Goal: Find specific page/section: Find specific page/section

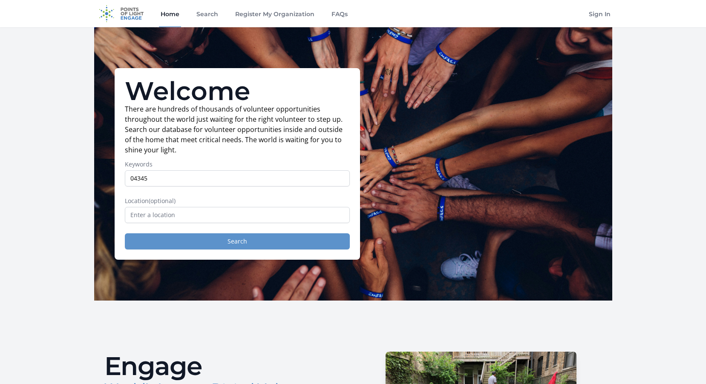
type input "04345"
click at [228, 246] on button "Search" at bounding box center [237, 241] width 225 height 16
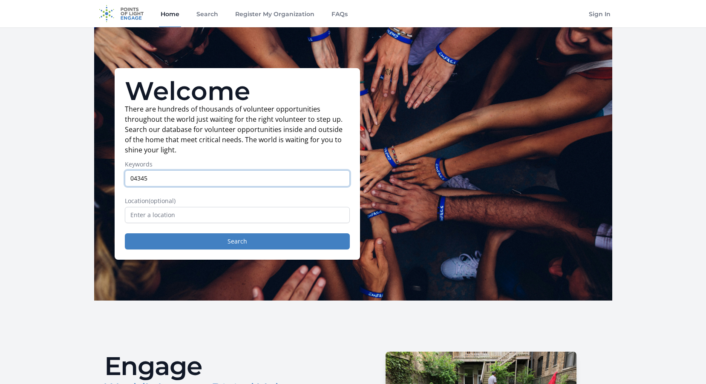
drag, startPoint x: 177, startPoint y: 177, endPoint x: 113, endPoint y: 175, distance: 64.4
click at [113, 175] on div "Welcome There are hundreds of thousands of volunteer opportunities throughout t…" at bounding box center [353, 163] width 518 height 273
click at [145, 218] on input "text" at bounding box center [237, 215] width 225 height 16
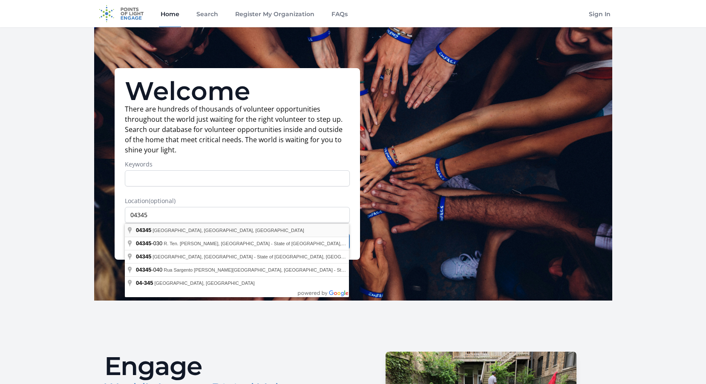
type input "Pittston, ME 04345, USA"
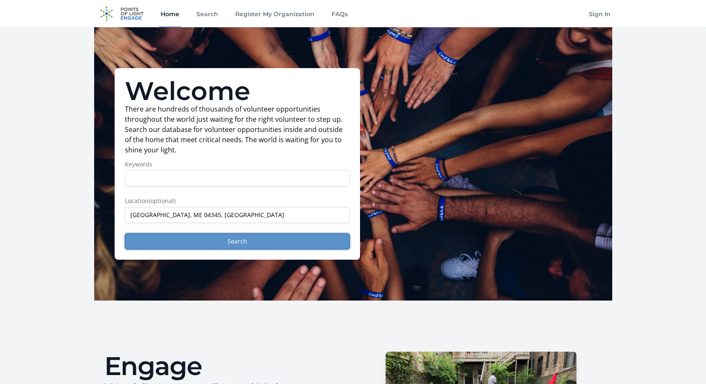
click at [212, 241] on button "Search" at bounding box center [237, 241] width 225 height 16
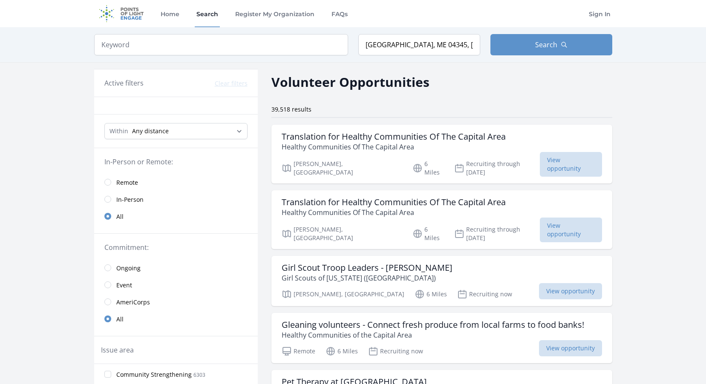
click at [129, 10] on img at bounding box center [121, 13] width 55 height 27
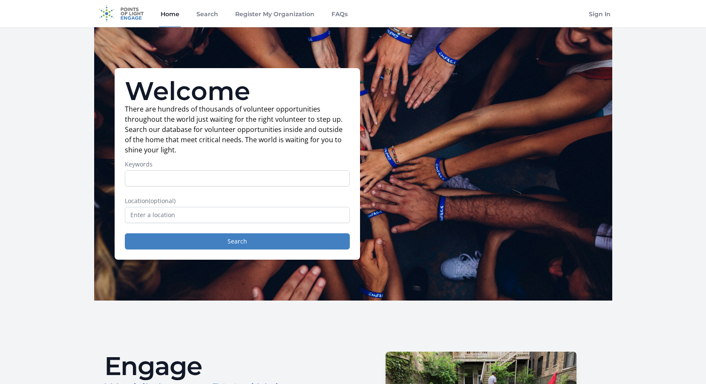
drag, startPoint x: 121, startPoint y: 16, endPoint x: 44, endPoint y: 98, distance: 113.0
